Goal: Use online tool/utility: Utilize a website feature to perform a specific function

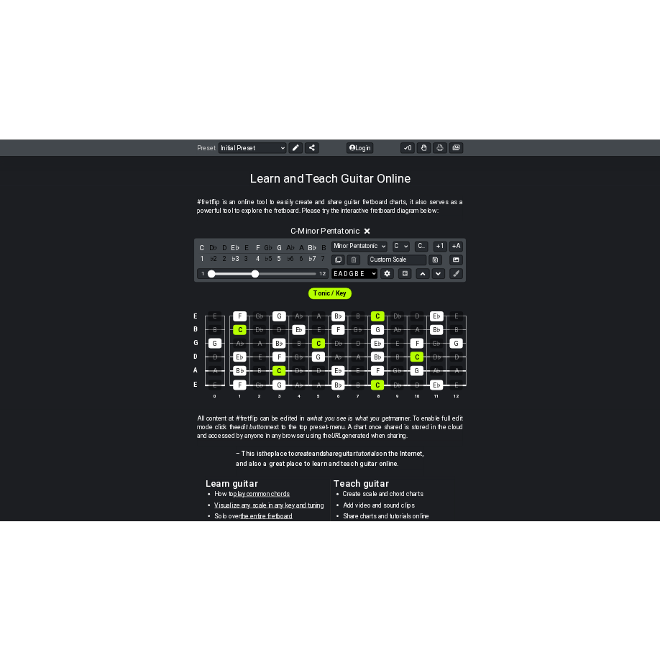
scroll to position [216, 0]
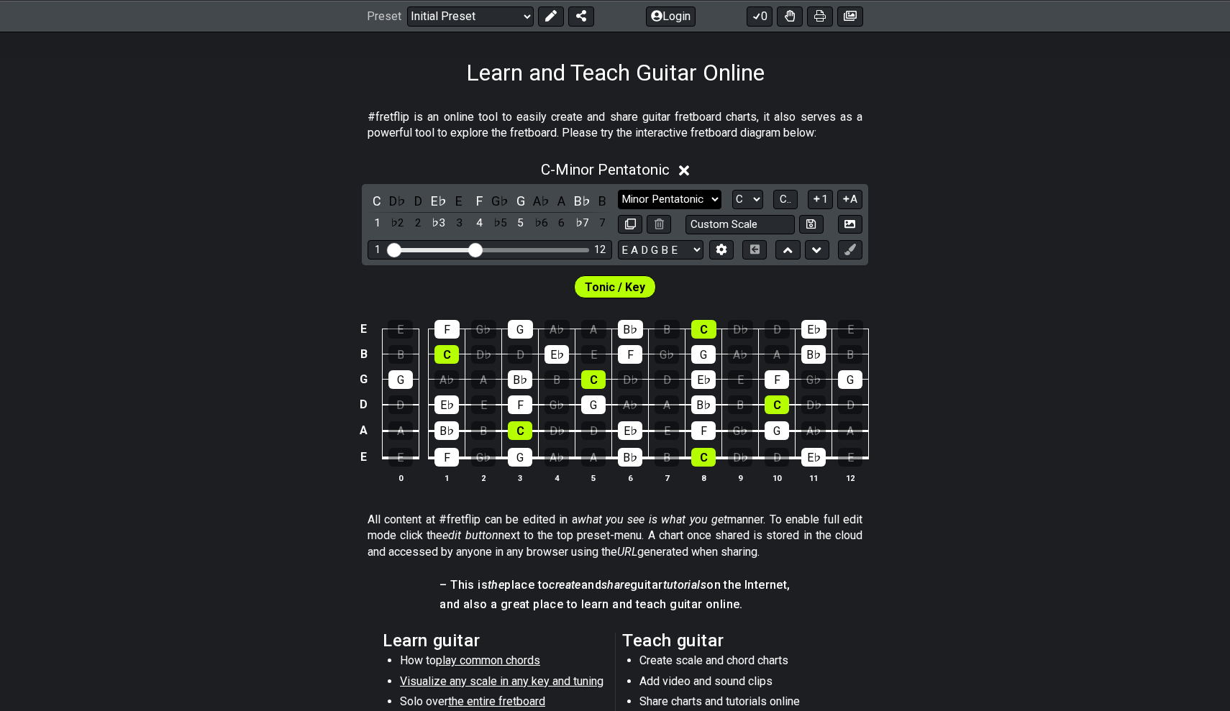
select select "Dorian"
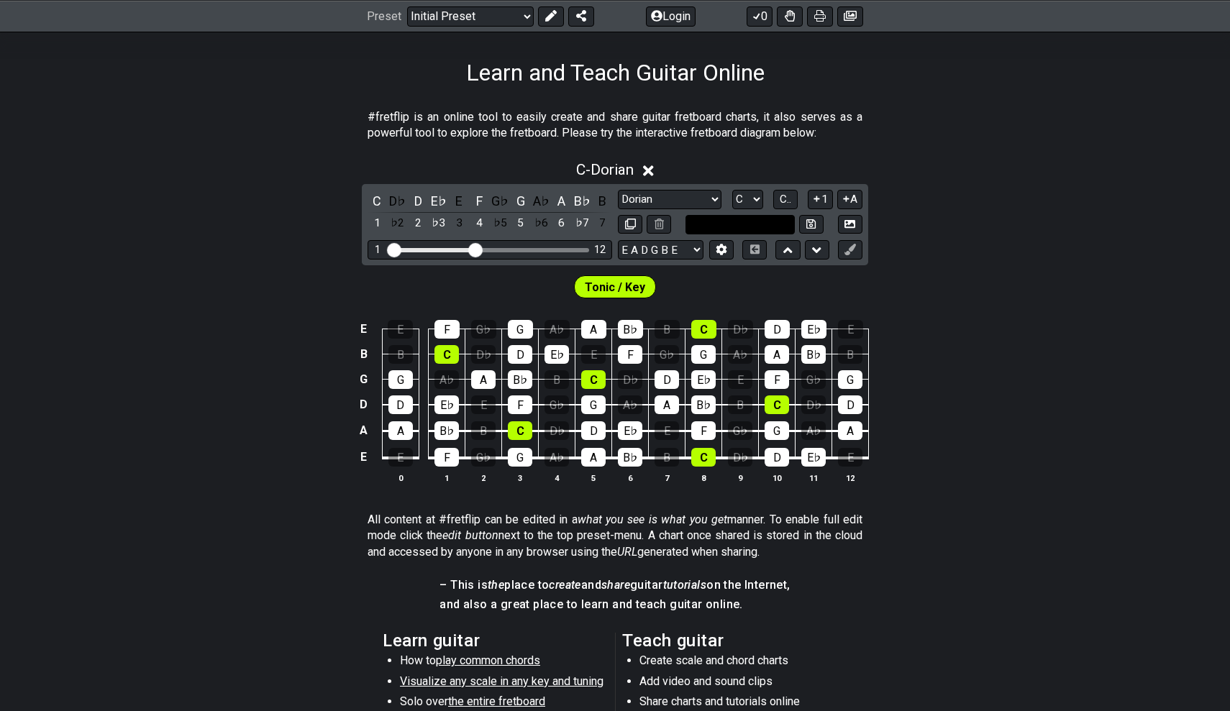
click at [759, 225] on input "text" at bounding box center [739, 224] width 109 height 19
click at [701, 222] on input "text" at bounding box center [739, 224] width 109 height 19
type input "Custom Scale"
click at [740, 288] on div "Tonic / Key" at bounding box center [615, 283] width 1230 height 36
click at [721, 252] on icon at bounding box center [721, 250] width 10 height 11
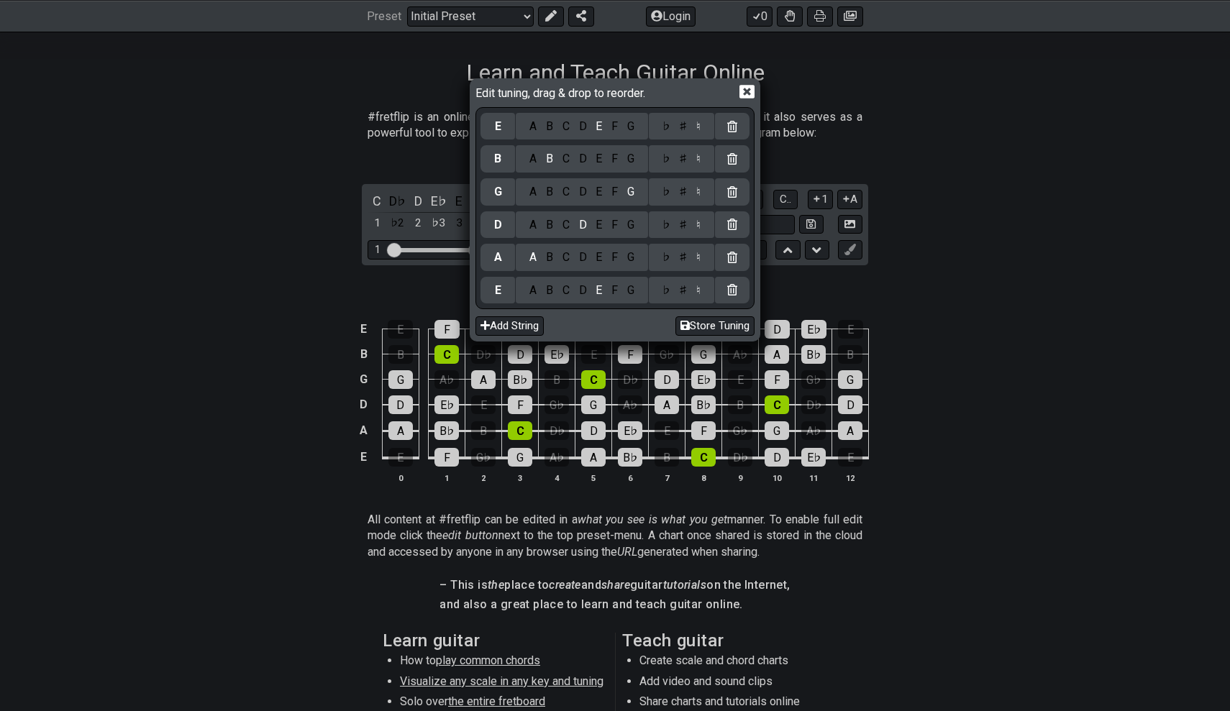
click at [580, 289] on div "D" at bounding box center [582, 291] width 17 height 16
click at [626, 252] on div "G" at bounding box center [630, 258] width 17 height 16
click at [534, 220] on div "A" at bounding box center [533, 225] width 17 height 16
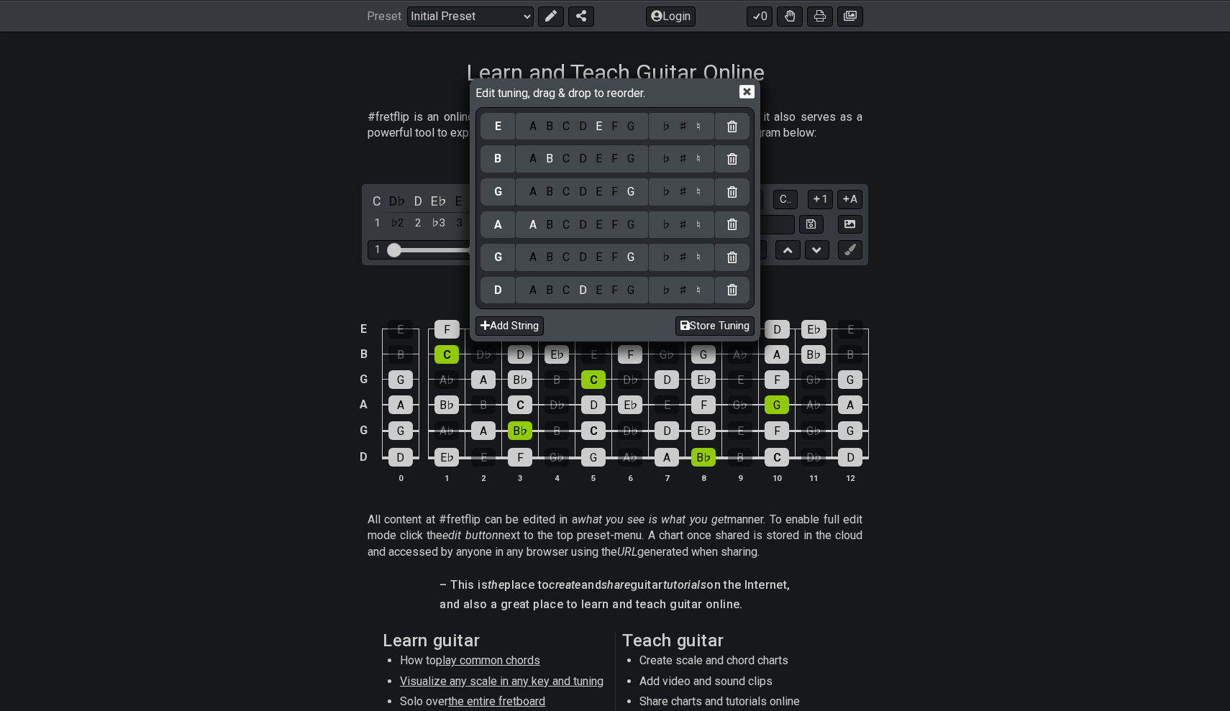
click at [679, 223] on div "♯" at bounding box center [683, 225] width 17 height 16
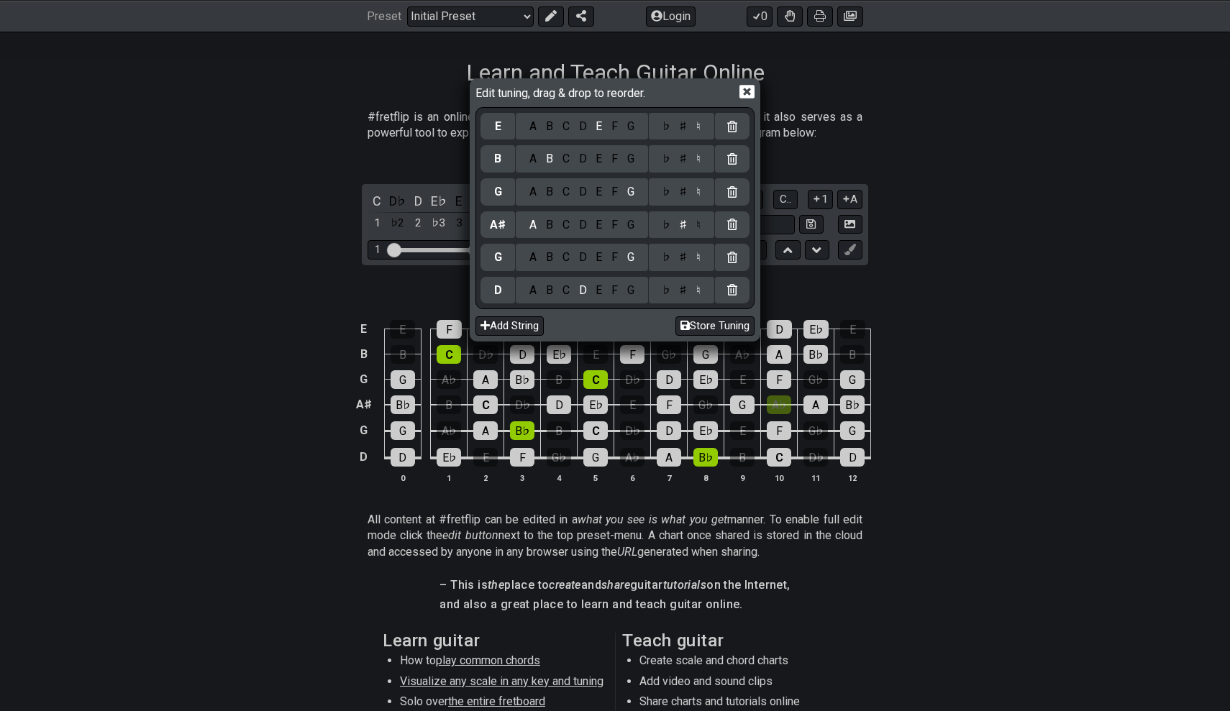
click at [607, 191] on div "F" at bounding box center [615, 192] width 16 height 16
click at [526, 160] on div "A" at bounding box center [533, 159] width 17 height 16
click at [580, 122] on div "D" at bounding box center [582, 127] width 17 height 16
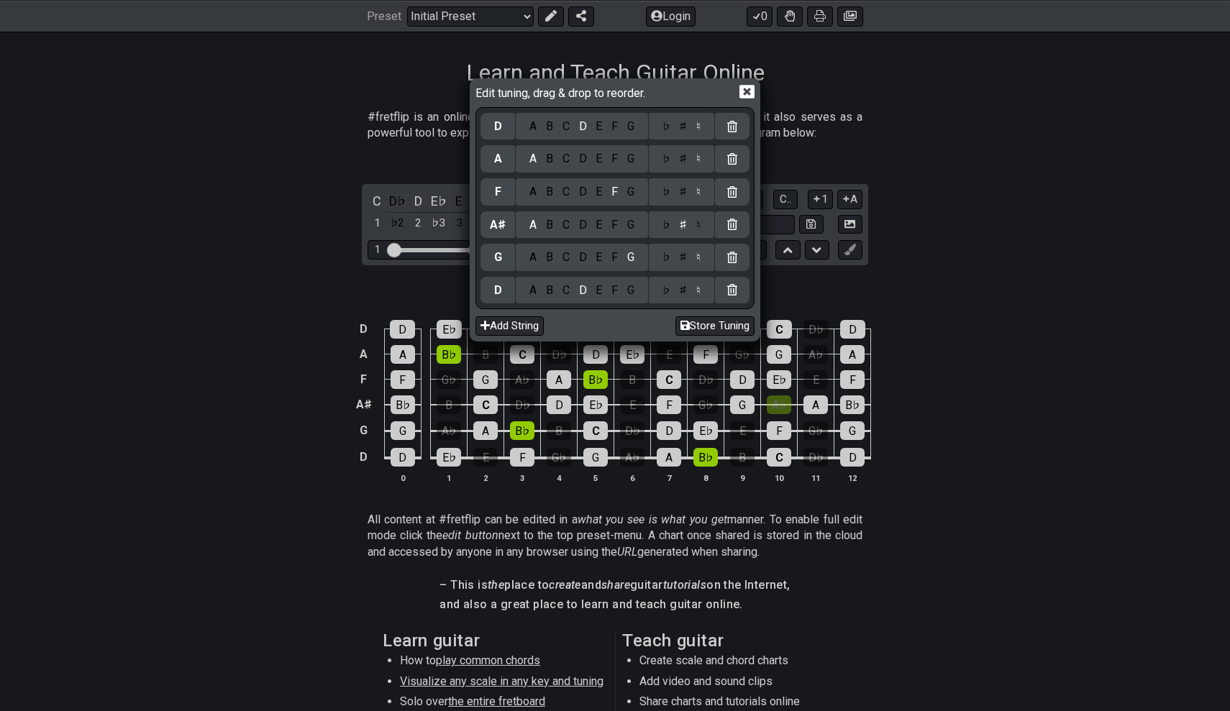
click at [628, 155] on div "G" at bounding box center [630, 159] width 17 height 16
click at [718, 320] on button "Store Tuning" at bounding box center [714, 325] width 79 height 19
click at [835, 295] on div "Edit tuning, drag & drop to reorder. D A B C D E F G ♭ ♯ ♮ G A B C D E F G ♭ ♯ …" at bounding box center [615, 355] width 1230 height 711
click at [748, 92] on icon at bounding box center [746, 93] width 15 height 14
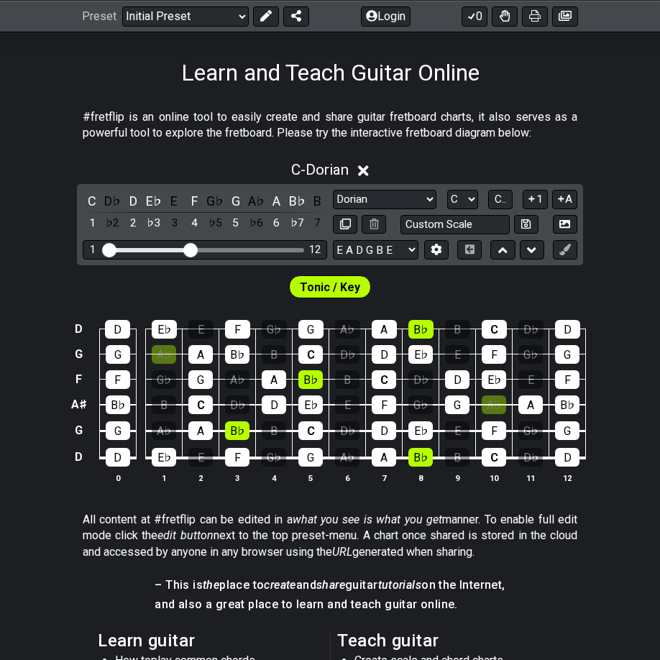
click at [308, 460] on div "G" at bounding box center [310, 457] width 24 height 19
click at [306, 426] on div "C" at bounding box center [310, 430] width 24 height 19
click at [306, 449] on div "G" at bounding box center [310, 457] width 24 height 19
click at [211, 248] on div "Visible fret range" at bounding box center [205, 250] width 199 height 4
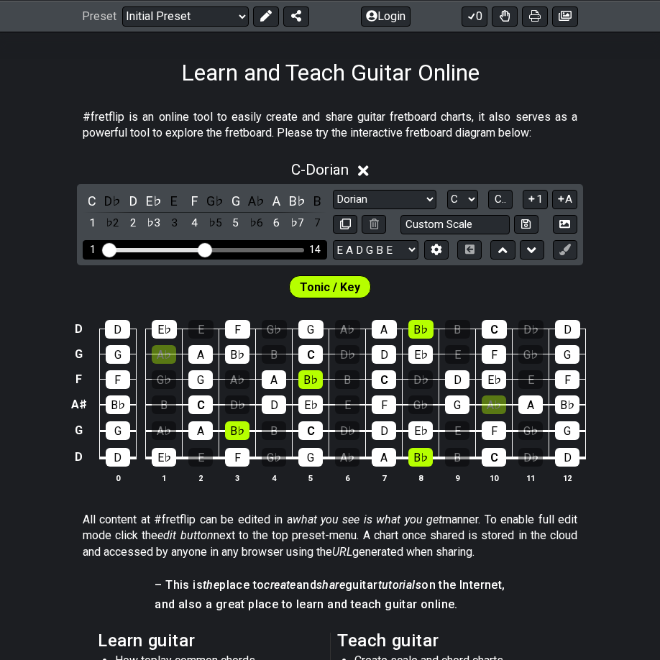
drag, startPoint x: 193, startPoint y: 245, endPoint x: 204, endPoint y: 245, distance: 10.8
click at [204, 249] on input "Visible fret range" at bounding box center [205, 249] width 204 height 0
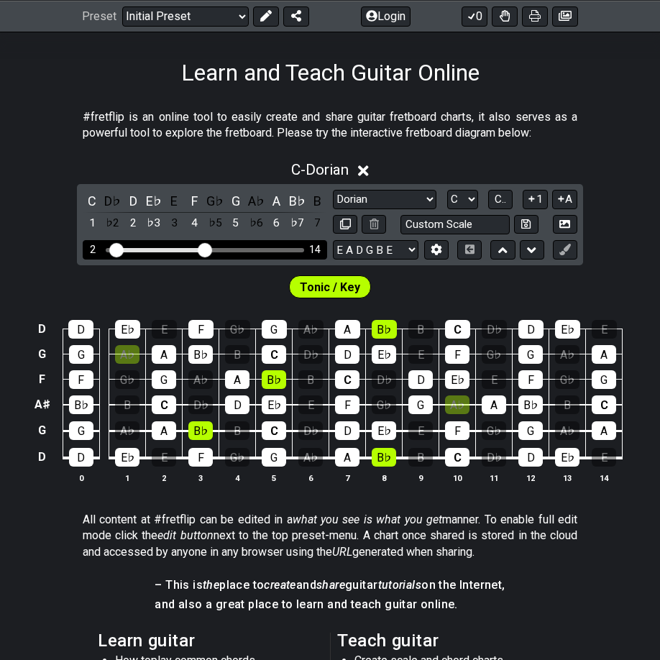
drag, startPoint x: 106, startPoint y: 248, endPoint x: 114, endPoint y: 248, distance: 7.9
click at [114, 249] on input "Visible fret range" at bounding box center [205, 249] width 204 height 0
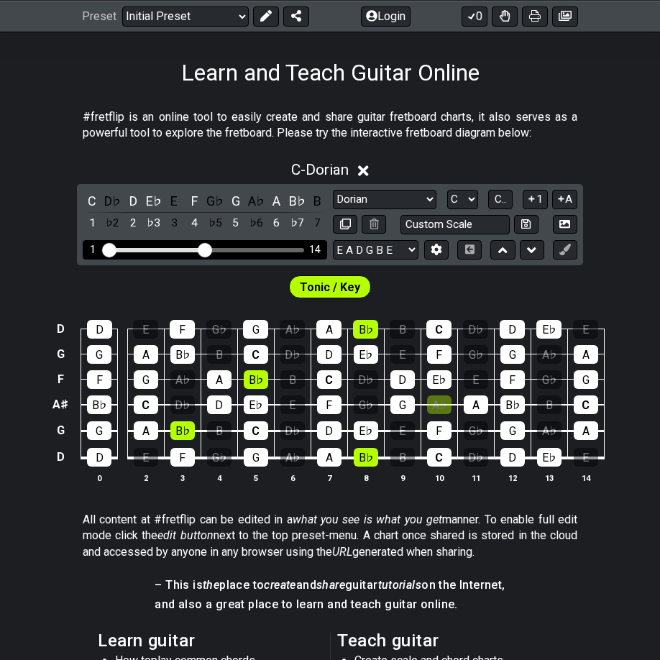
drag, startPoint x: 114, startPoint y: 248, endPoint x: 100, endPoint y: 248, distance: 14.4
click at [100, 248] on div "1 14" at bounding box center [205, 249] width 245 height 19
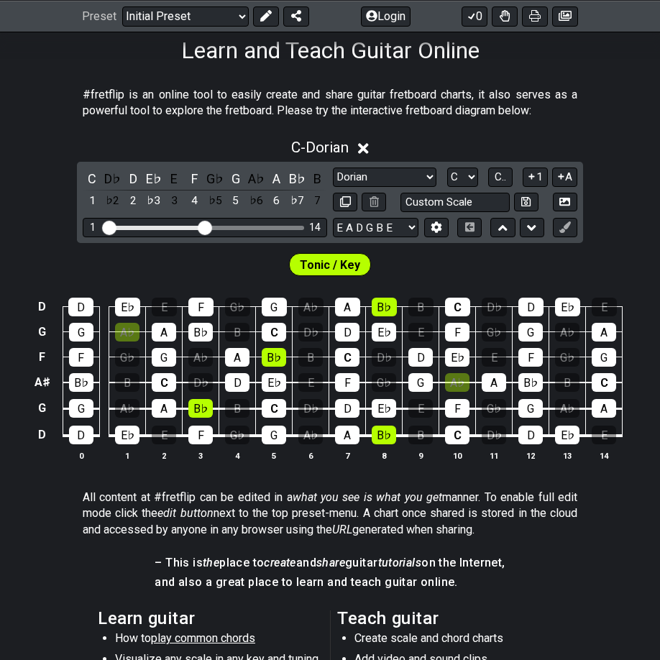
scroll to position [239, 0]
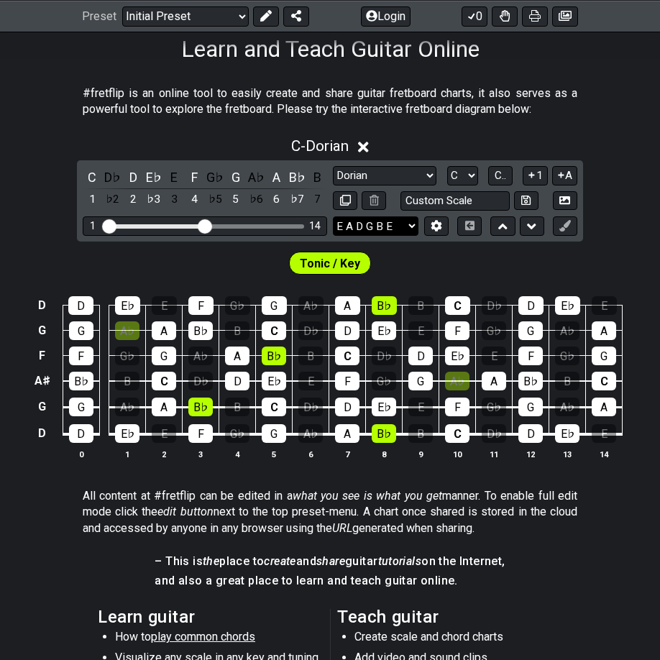
select select "D G A# F G D"
